Goal: Task Accomplishment & Management: Manage account settings

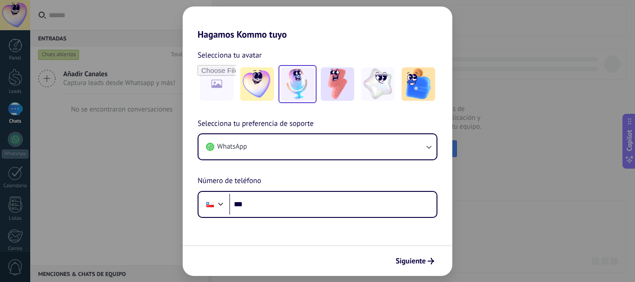
click at [301, 90] on img at bounding box center [297, 83] width 33 height 33
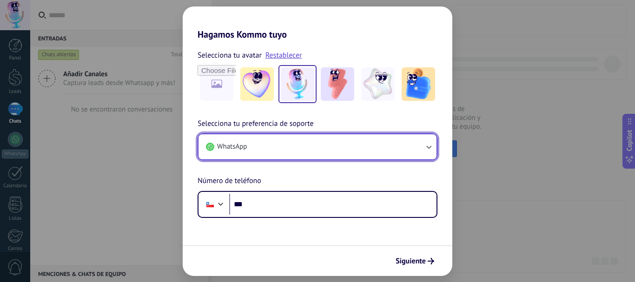
click at [432, 148] on icon "button" at bounding box center [428, 146] width 9 height 9
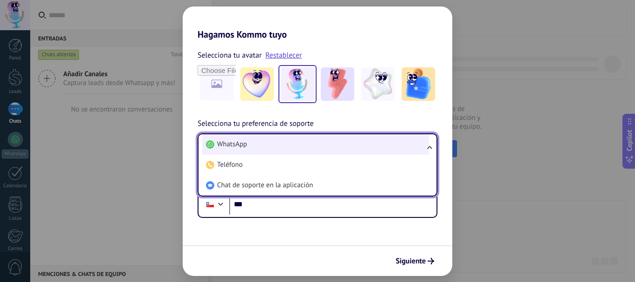
click at [243, 146] on span "WhatsApp" at bounding box center [232, 144] width 30 height 9
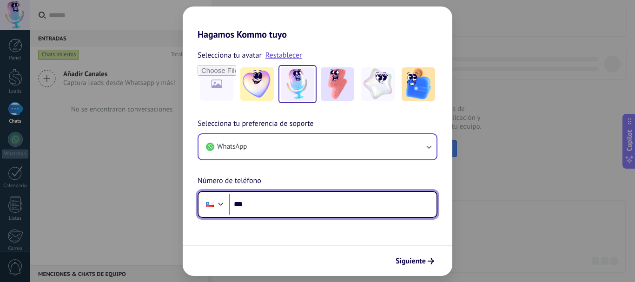
click at [258, 204] on input "***" at bounding box center [332, 204] width 207 height 21
click at [222, 205] on div at bounding box center [220, 203] width 11 height 11
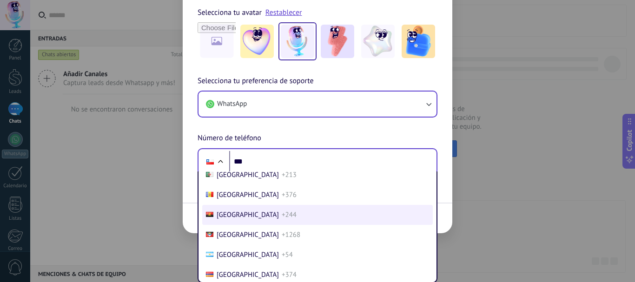
scroll to position [93, 0]
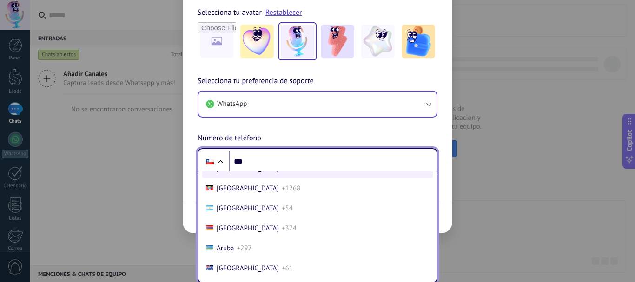
click at [223, 211] on span "[GEOGRAPHIC_DATA]" at bounding box center [248, 208] width 62 height 9
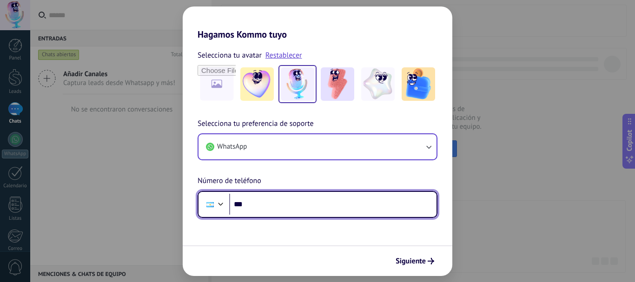
scroll to position [0, 0]
click at [255, 202] on input "***" at bounding box center [332, 204] width 207 height 21
type input "**********"
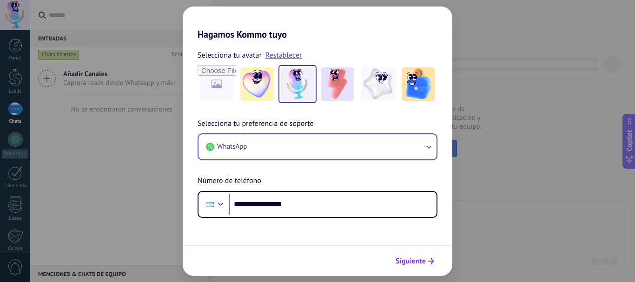
click at [408, 262] on span "Siguiente" at bounding box center [410, 261] width 30 height 7
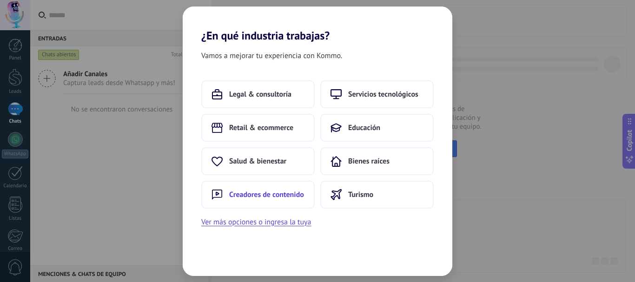
click at [261, 195] on span "Creadores de contenido" at bounding box center [266, 194] width 75 height 9
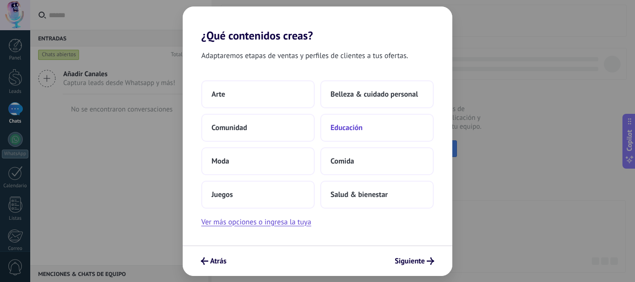
click at [356, 127] on span "Educación" at bounding box center [346, 127] width 32 height 9
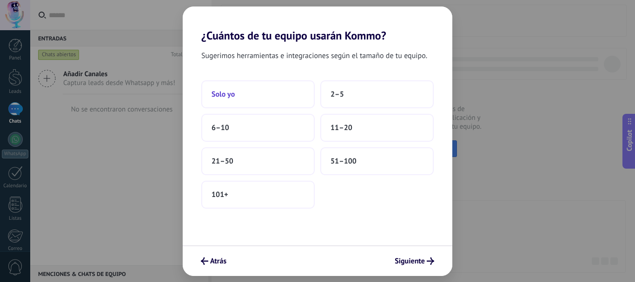
click at [241, 86] on button "Solo yo" at bounding box center [257, 94] width 113 height 28
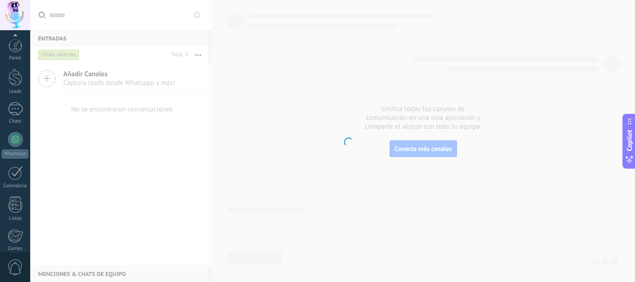
scroll to position [105, 0]
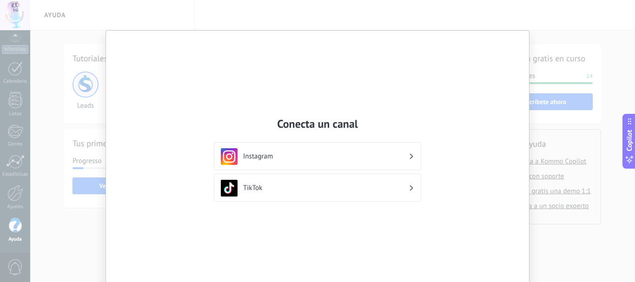
click at [410, 158] on use at bounding box center [411, 156] width 3 height 5
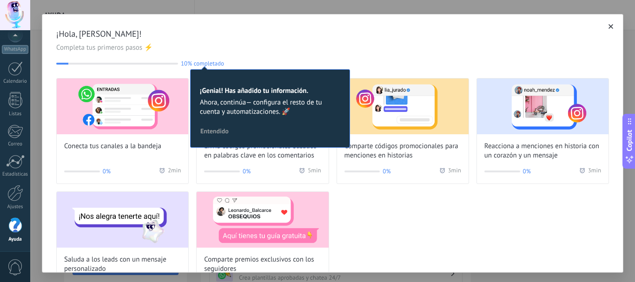
click at [278, 41] on div "¡Hola, [PERSON_NAME]! Completa tus primeros pasos ⚡ 10% completado 10 ¡Genial! …" at bounding box center [332, 47] width 553 height 39
click at [409, 207] on div "Conecta tus canales a la bandeja 0% 2 min Envía códigos promocionales basados e…" at bounding box center [332, 187] width 553 height 219
click at [381, 35] on span "¡Hola, [PERSON_NAME]!" at bounding box center [332, 33] width 553 height 11
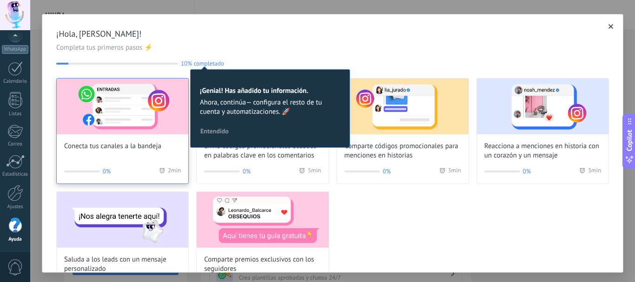
click at [112, 137] on div "Conecta tus canales a la bandeja" at bounding box center [123, 115] width 132 height 72
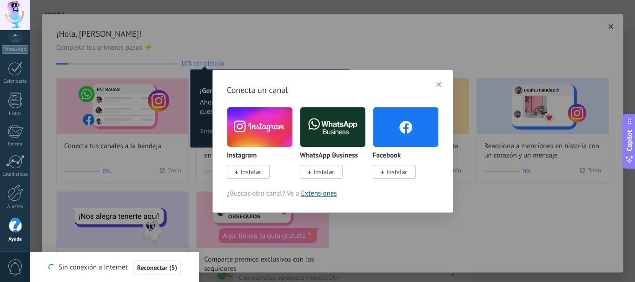
click at [247, 172] on span "Instalar" at bounding box center [250, 172] width 21 height 8
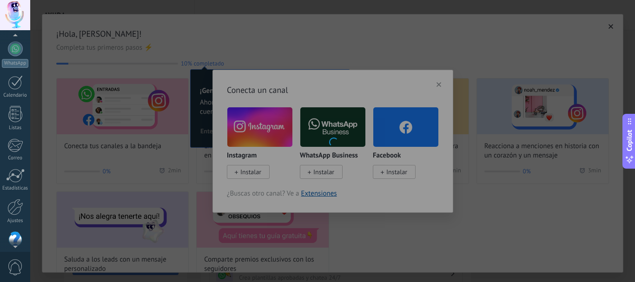
scroll to position [105, 0]
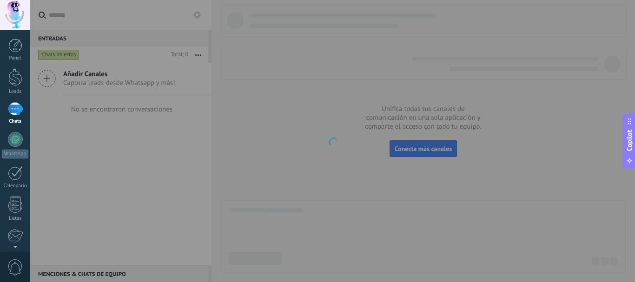
click at [420, 152] on div at bounding box center [332, 141] width 605 height 282
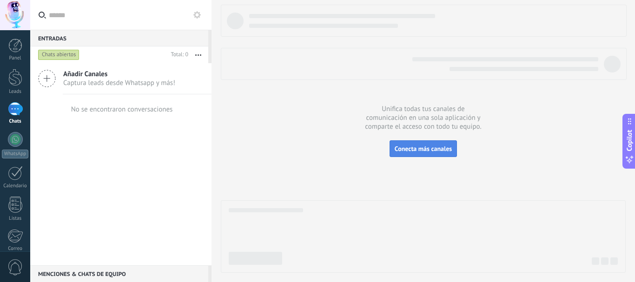
click at [418, 155] on button "Conecta más canales" at bounding box center [422, 148] width 67 height 17
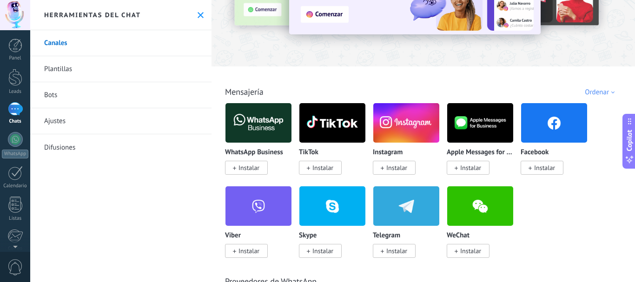
scroll to position [93, 0]
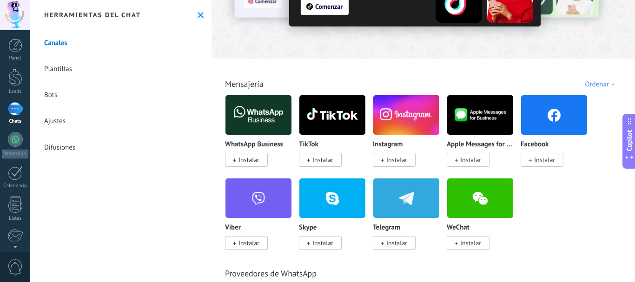
click at [393, 204] on img at bounding box center [406, 198] width 66 height 45
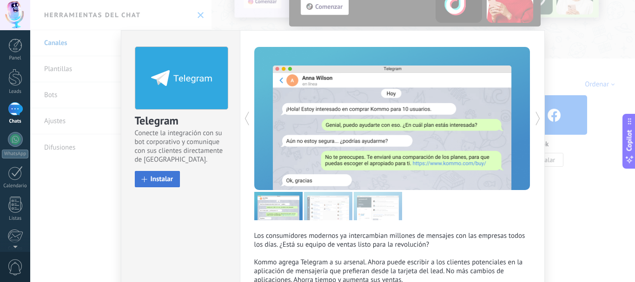
click at [170, 181] on span "Instalar" at bounding box center [162, 179] width 23 height 7
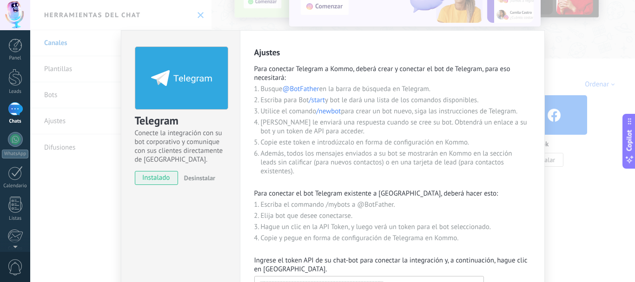
click at [45, 69] on div "Telegram Conecte la integración con su bot corporativo y comunique con sus clie…" at bounding box center [332, 141] width 605 height 282
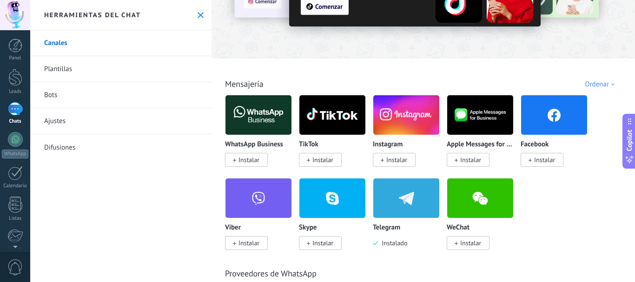
click at [399, 117] on img at bounding box center [406, 114] width 66 height 45
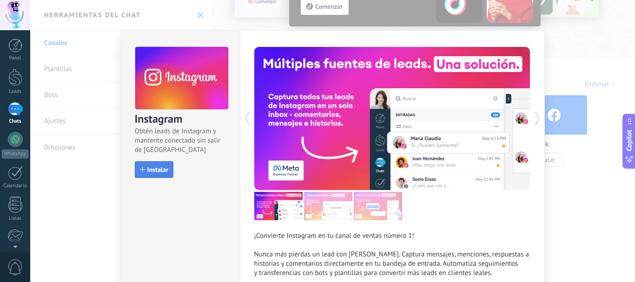
click at [152, 169] on span "Instalar" at bounding box center [157, 169] width 21 height 7
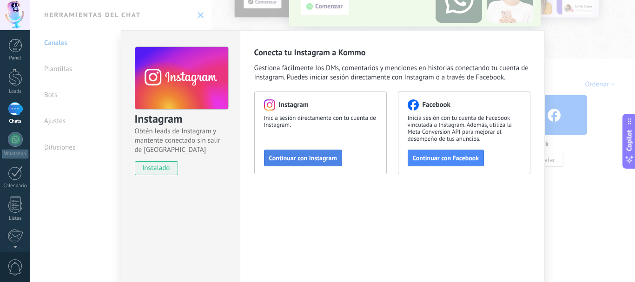
click at [302, 157] on span "Continuar con Instagram" at bounding box center [303, 158] width 68 height 7
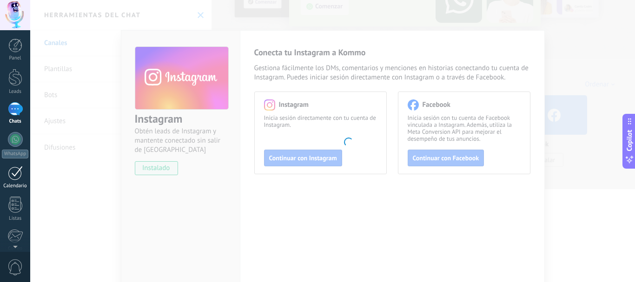
click at [16, 178] on div at bounding box center [15, 173] width 15 height 14
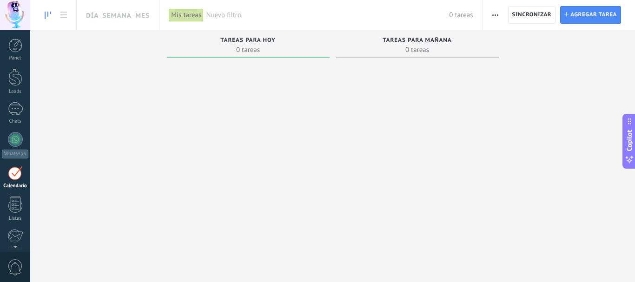
scroll to position [27, 0]
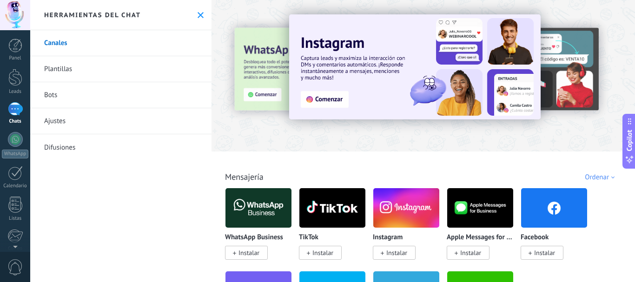
click at [319, 118] on img at bounding box center [414, 66] width 251 height 105
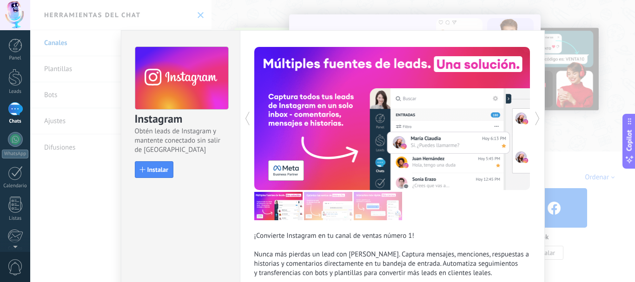
click at [269, 12] on div "Instagram Obtén leads de Instagram y mantente conectado sin salir de Kommo Inst…" at bounding box center [332, 141] width 605 height 282
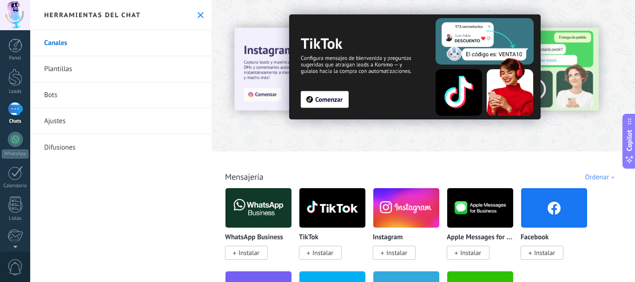
click at [54, 50] on link "Canales" at bounding box center [120, 43] width 181 height 26
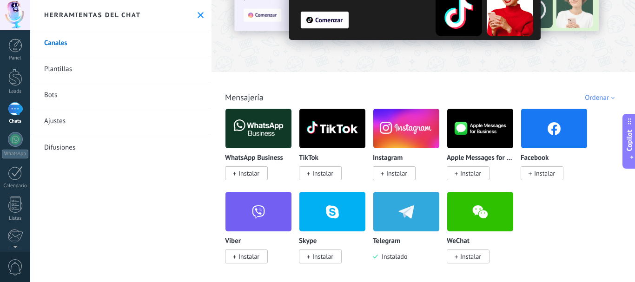
scroll to position [93, 0]
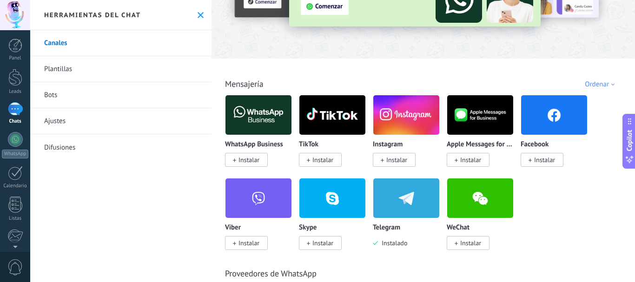
click at [536, 159] on span "Instalar" at bounding box center [544, 160] width 21 height 8
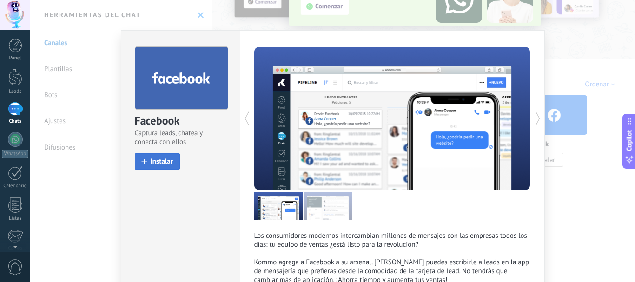
click at [146, 161] on button "Instalar" at bounding box center [158, 161] width 46 height 16
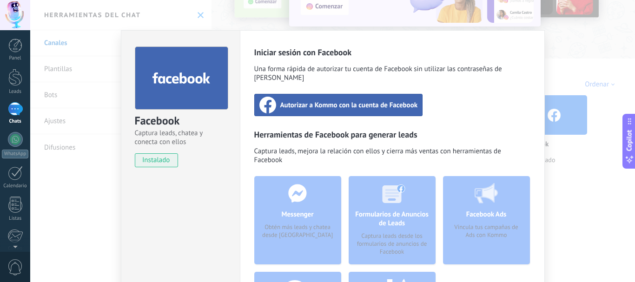
click at [343, 100] on span "Autorizar a Kommo con la cuenta de Facebook" at bounding box center [349, 104] width 138 height 9
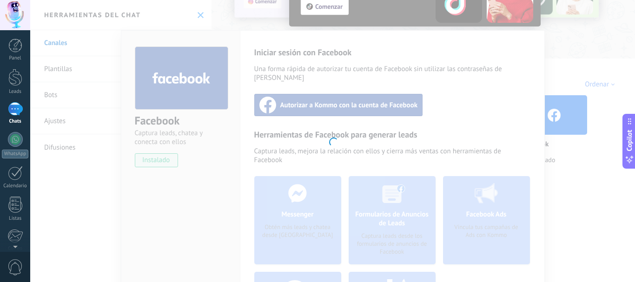
drag, startPoint x: 343, startPoint y: 96, endPoint x: 399, endPoint y: 247, distance: 161.4
click at [399, 247] on div at bounding box center [332, 141] width 605 height 282
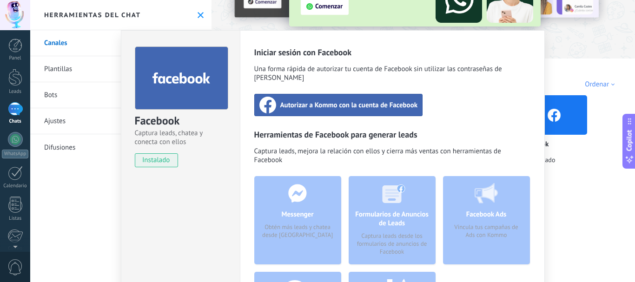
click at [158, 203] on div "Facebook Captura leads, chatea y conecta con ellos instalado Desinstalar" at bounding box center [180, 212] width 119 height 364
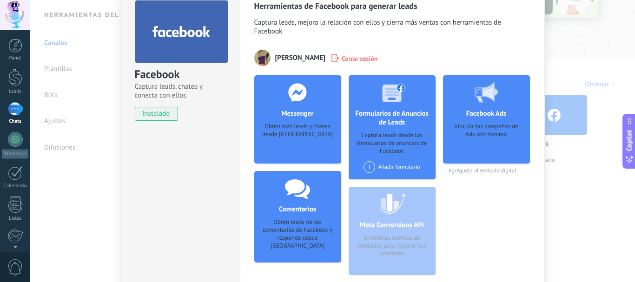
scroll to position [0, 0]
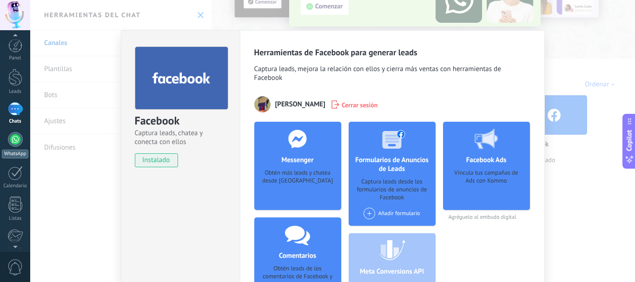
click at [21, 134] on link "WhatsApp" at bounding box center [15, 145] width 30 height 26
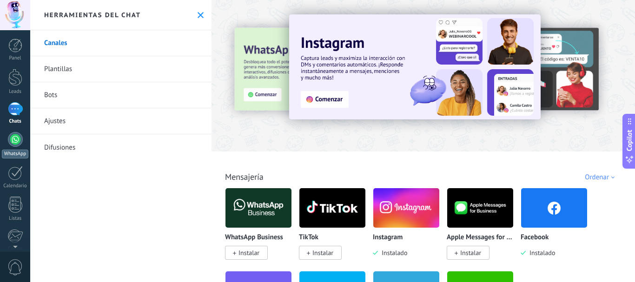
click at [14, 138] on div at bounding box center [15, 139] width 15 height 15
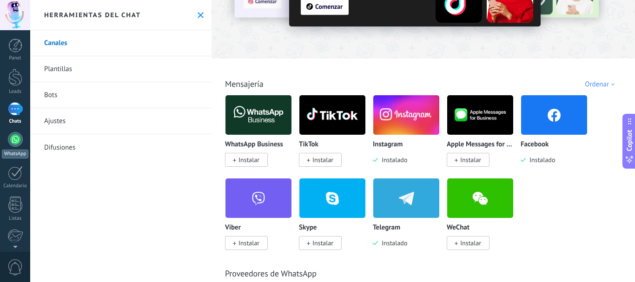
click at [18, 141] on div at bounding box center [15, 139] width 15 height 15
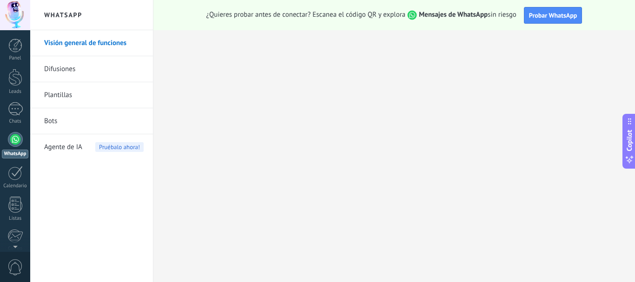
click at [538, 16] on span "Probar WhatsApp" at bounding box center [553, 15] width 48 height 8
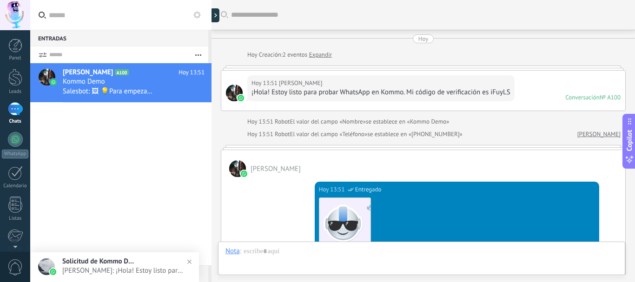
scroll to position [343, 0]
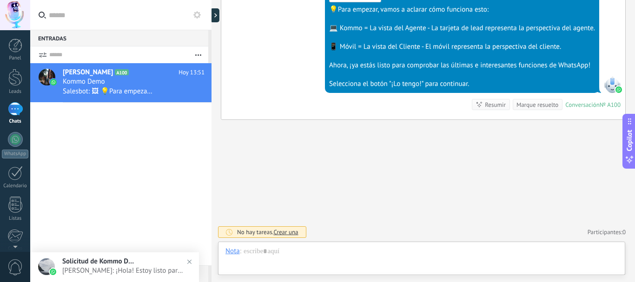
click at [152, 164] on div "Claudio A100 Hoy 13:51 Kommo Demo Salesbot: 🖼 💡Para empezar, vamos a aclarar có…" at bounding box center [120, 164] width 181 height 202
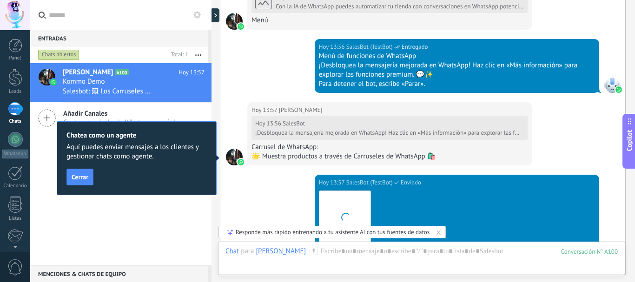
scroll to position [1700, 0]
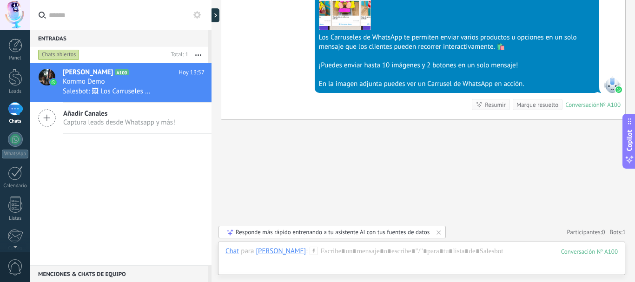
click at [118, 215] on div "Claudio A100 Hoy 13:57 Kommo Demo Salesbot: 🖼 Los Carruseles de WhatsApp te per…" at bounding box center [120, 164] width 181 height 202
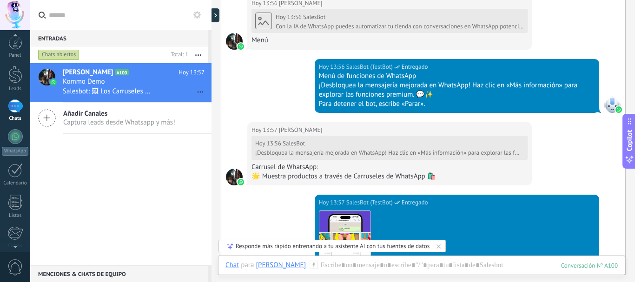
scroll to position [0, 0]
drag, startPoint x: 15, startPoint y: 0, endPoint x: 168, endPoint y: 12, distance: 153.3
click at [168, 12] on input "text" at bounding box center [126, 15] width 155 height 30
click at [15, 57] on div "Panel" at bounding box center [15, 58] width 27 height 6
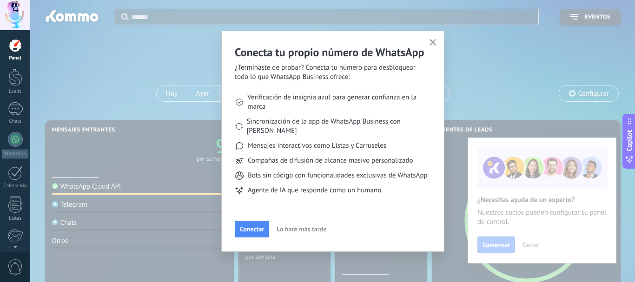
click at [259, 238] on div "Conecta tu propio número de WhatsApp ¿Terminaste de probar? Conecta tu número p…" at bounding box center [332, 141] width 223 height 221
click at [255, 231] on span "Conectar" at bounding box center [252, 229] width 24 height 7
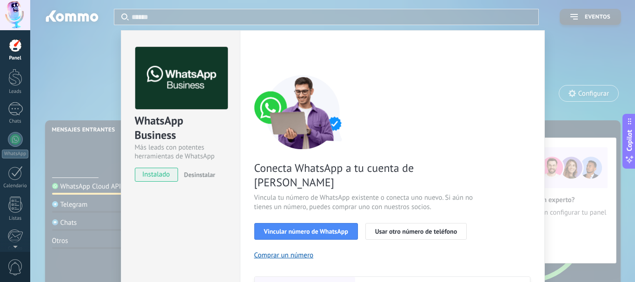
click at [56, 62] on div "WhatsApp Business Más leads con potentes herramientas de WhatsApp instalado Des…" at bounding box center [332, 141] width 605 height 282
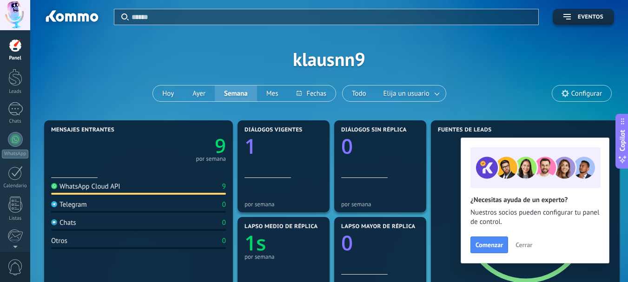
click at [520, 243] on span "Cerrar" at bounding box center [523, 245] width 17 height 7
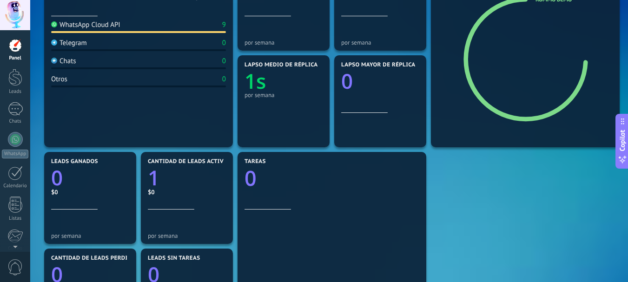
scroll to position [22, 0]
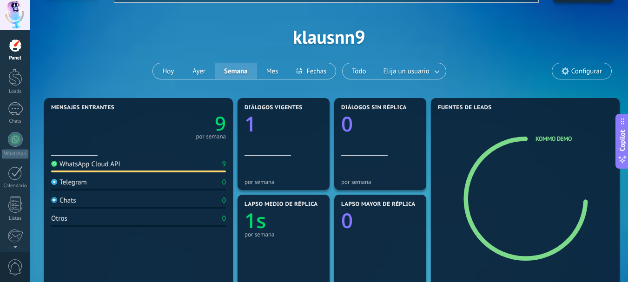
click at [595, 67] on span "Configurar" at bounding box center [586, 71] width 31 height 8
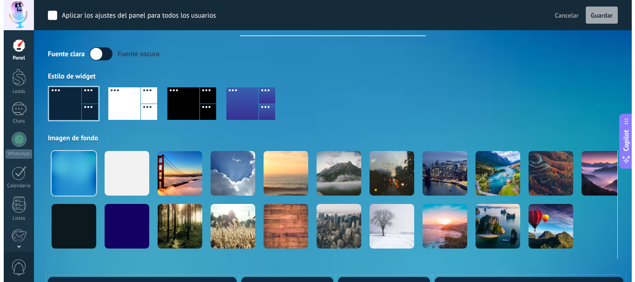
scroll to position [0, 0]
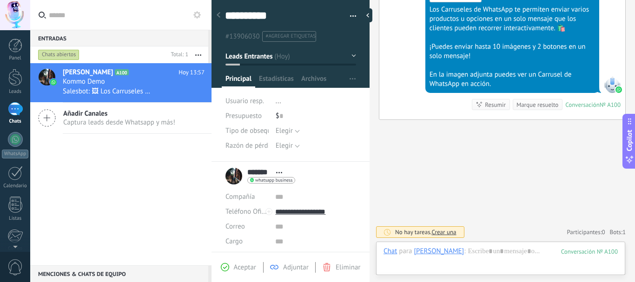
scroll to position [14, 0]
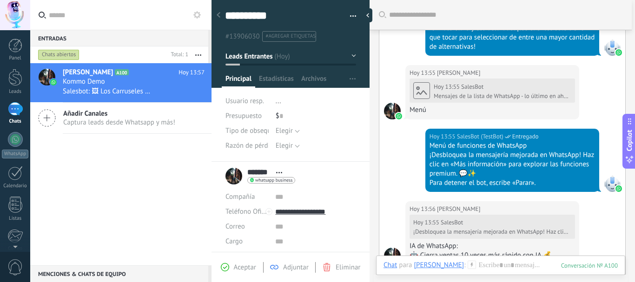
scroll to position [328, 0]
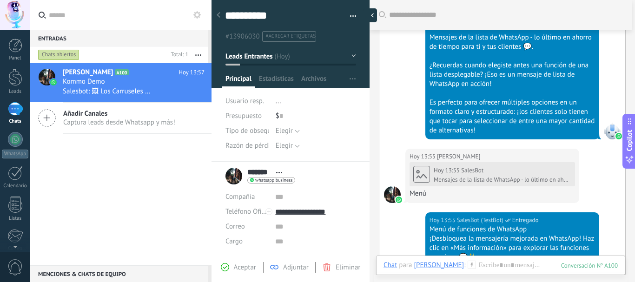
click at [371, 14] on div at bounding box center [370, 15] width 14 height 14
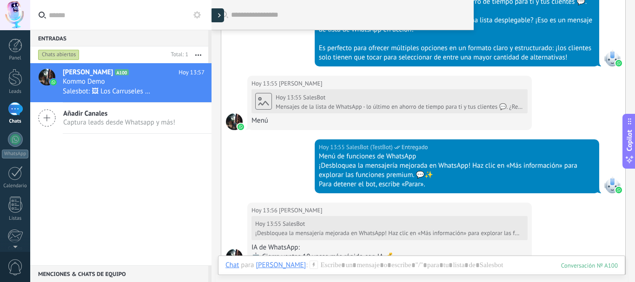
type textarea "**********"
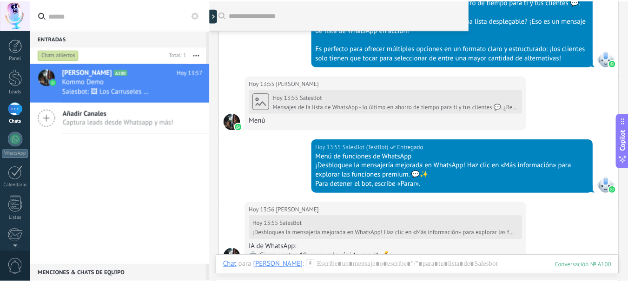
scroll to position [28, 0]
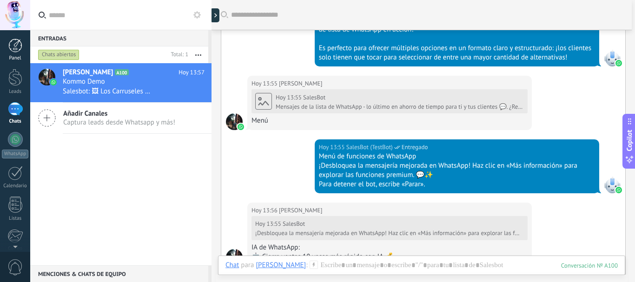
click at [14, 41] on div at bounding box center [15, 46] width 14 height 14
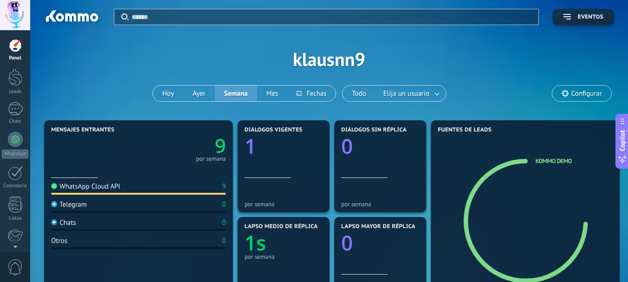
click at [15, 15] on div at bounding box center [15, 15] width 30 height 30
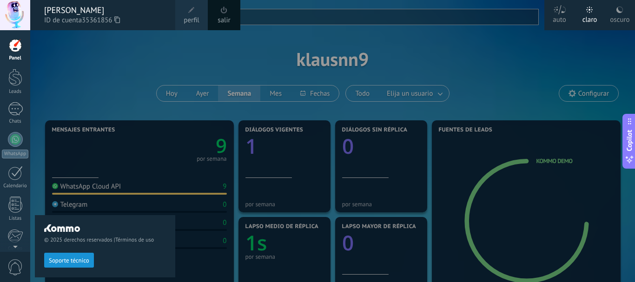
click at [15, 15] on div at bounding box center [15, 15] width 30 height 30
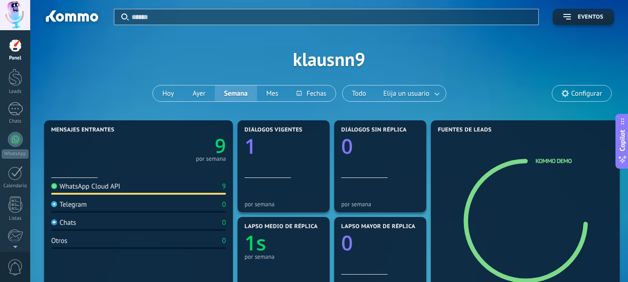
click at [583, 92] on span "Configurar" at bounding box center [586, 94] width 31 height 8
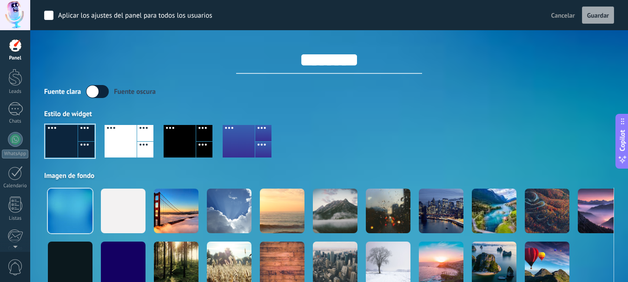
scroll to position [46, 0]
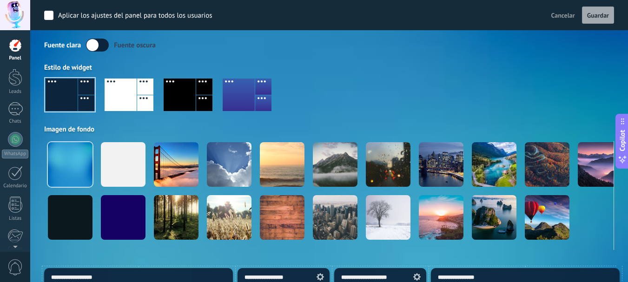
click at [103, 43] on label at bounding box center [97, 45] width 23 height 13
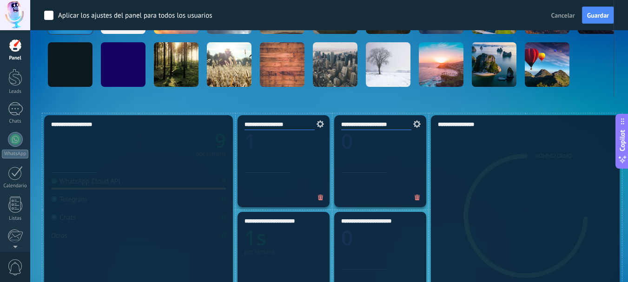
scroll to position [232, 0]
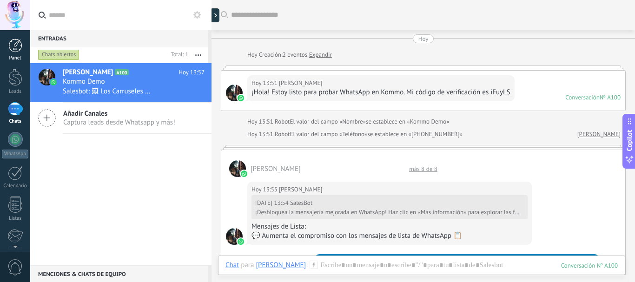
click at [5, 39] on link "Panel" at bounding box center [15, 50] width 30 height 23
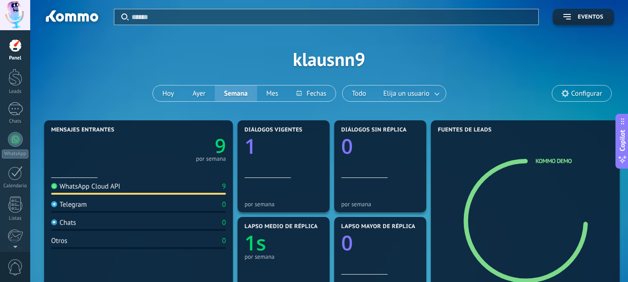
click at [571, 92] on span "Configurar" at bounding box center [586, 94] width 31 height 8
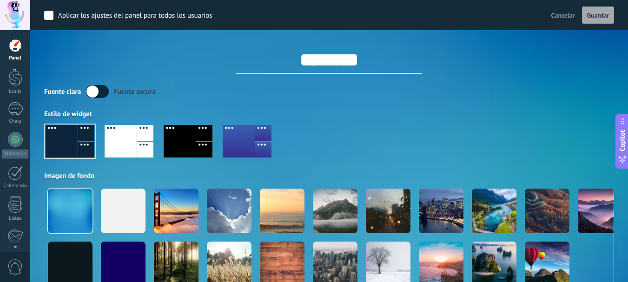
click at [101, 94] on label at bounding box center [97, 91] width 23 height 13
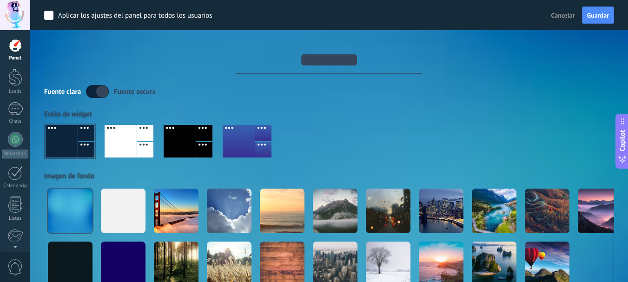
click at [12, 15] on div at bounding box center [15, 15] width 30 height 30
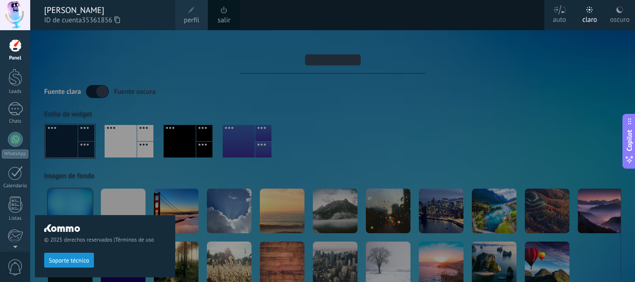
click at [64, 13] on div "[PERSON_NAME]" at bounding box center [105, 10] width 122 height 10
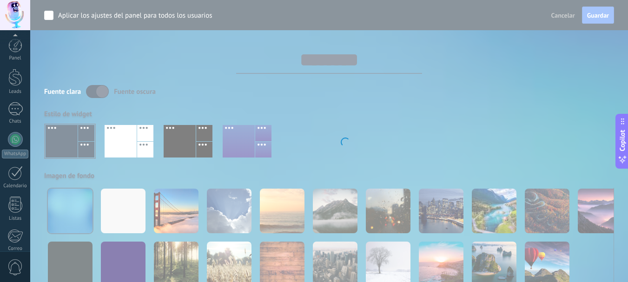
scroll to position [105, 0]
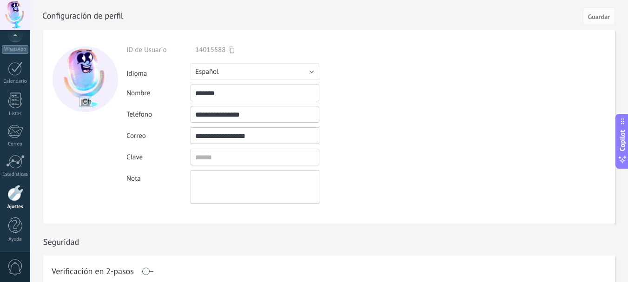
click at [230, 49] on icon at bounding box center [232, 49] width 6 height 7
click at [230, 51] on use at bounding box center [232, 49] width 6 height 7
